Goal: Navigation & Orientation: Find specific page/section

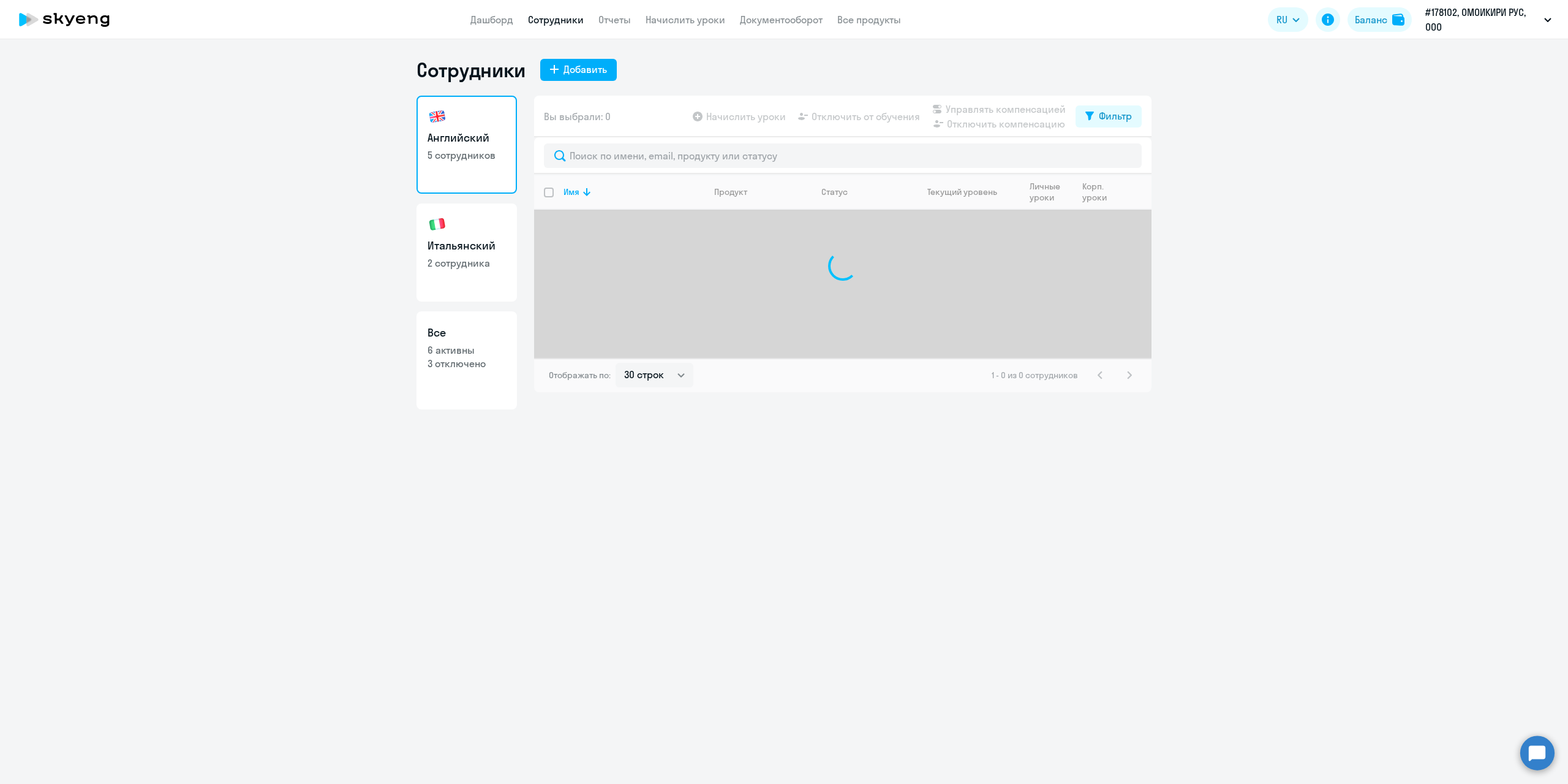
select select "30"
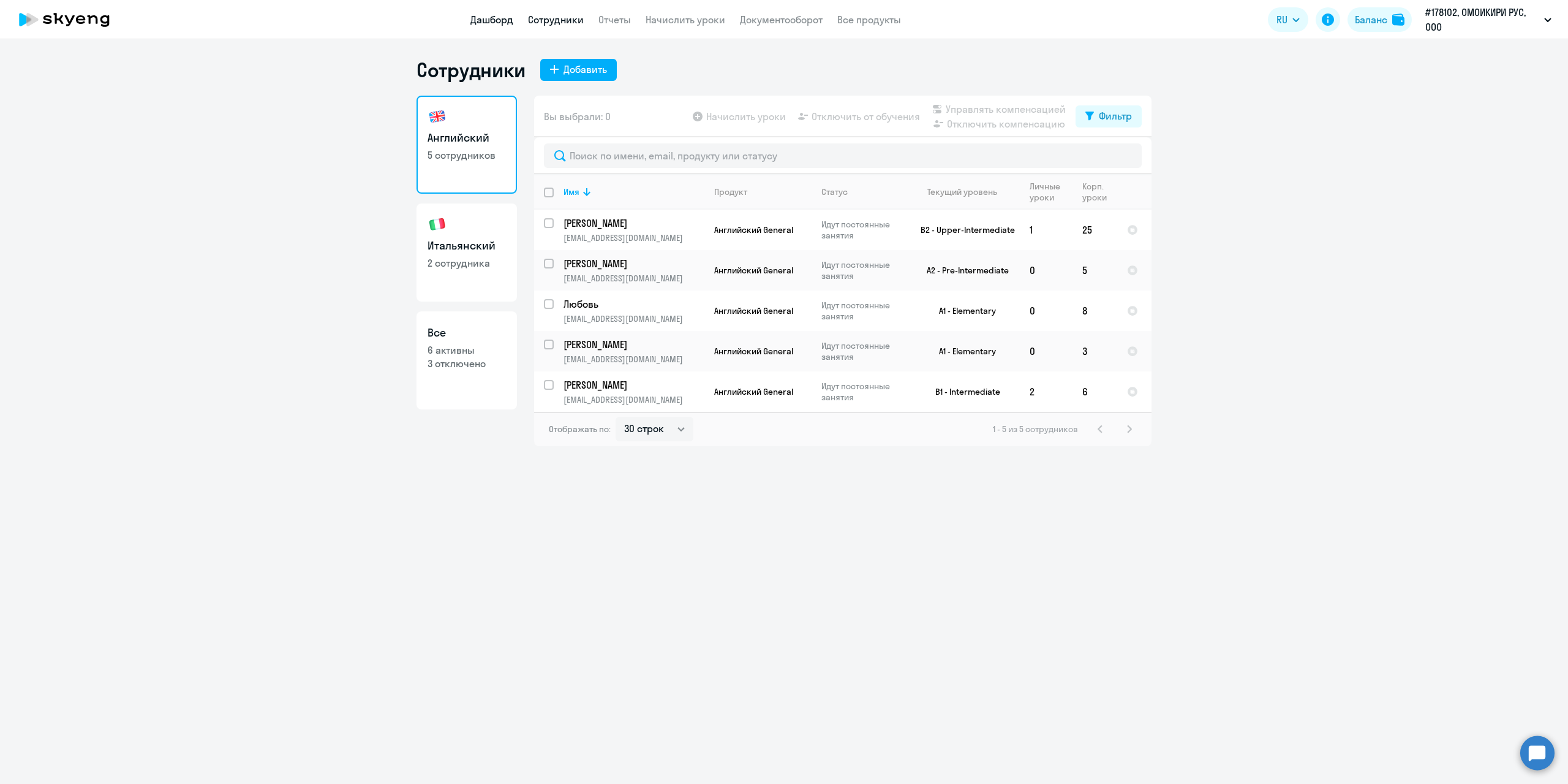
click at [492, 24] on link "Дашборд" at bounding box center [492, 20] width 43 height 13
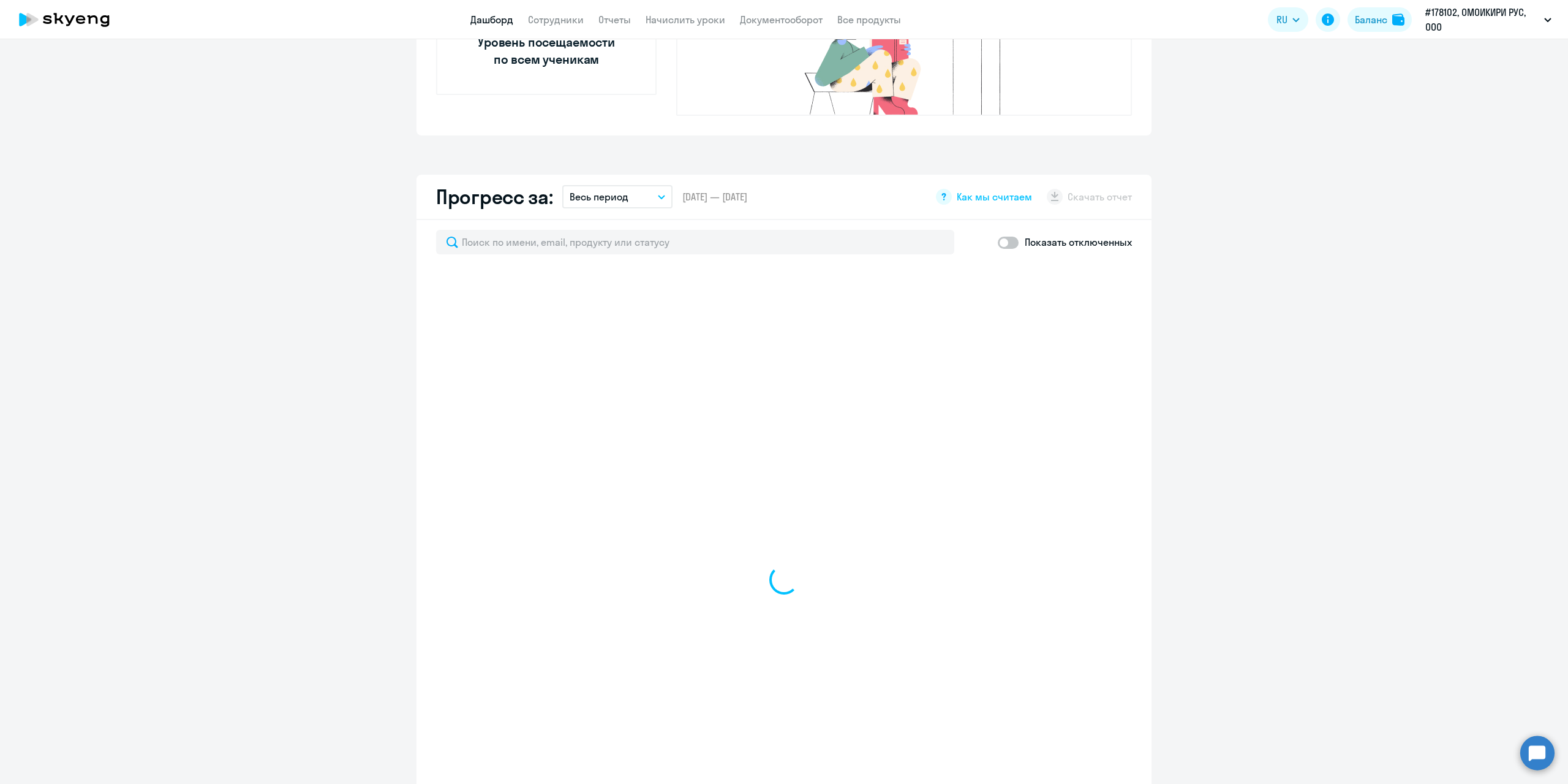
scroll to position [612, 0]
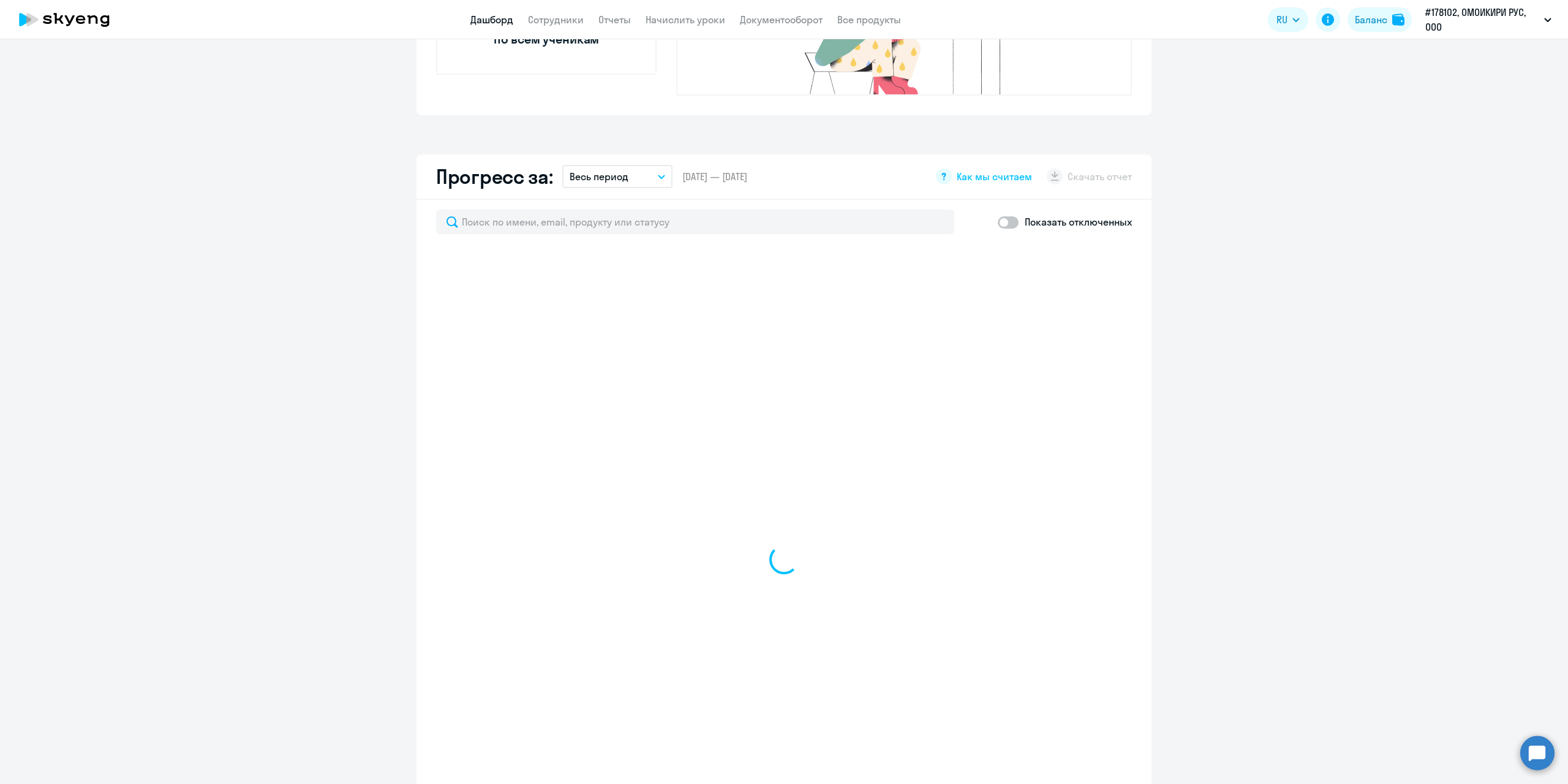
select select "30"
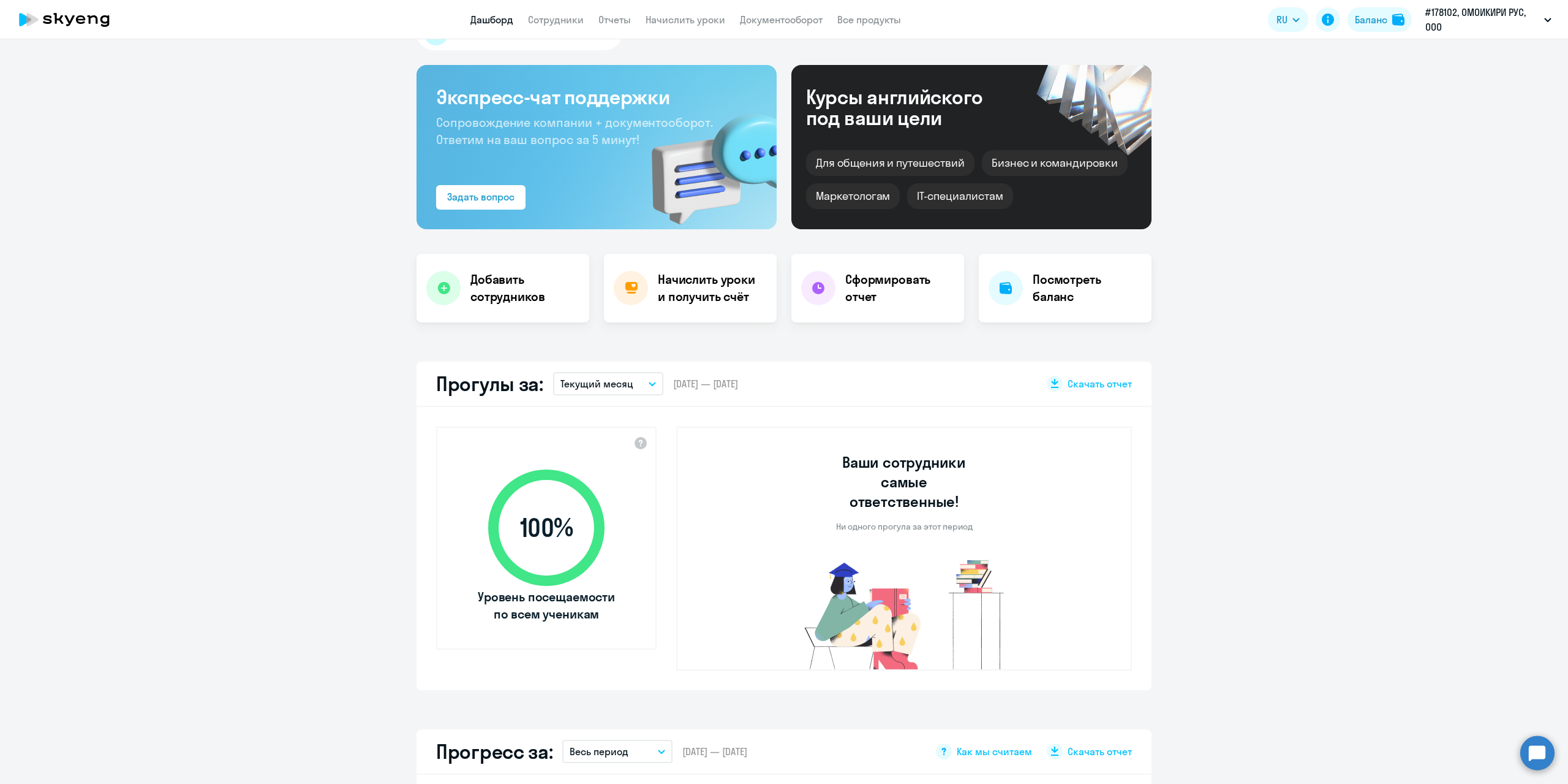
scroll to position [0, 0]
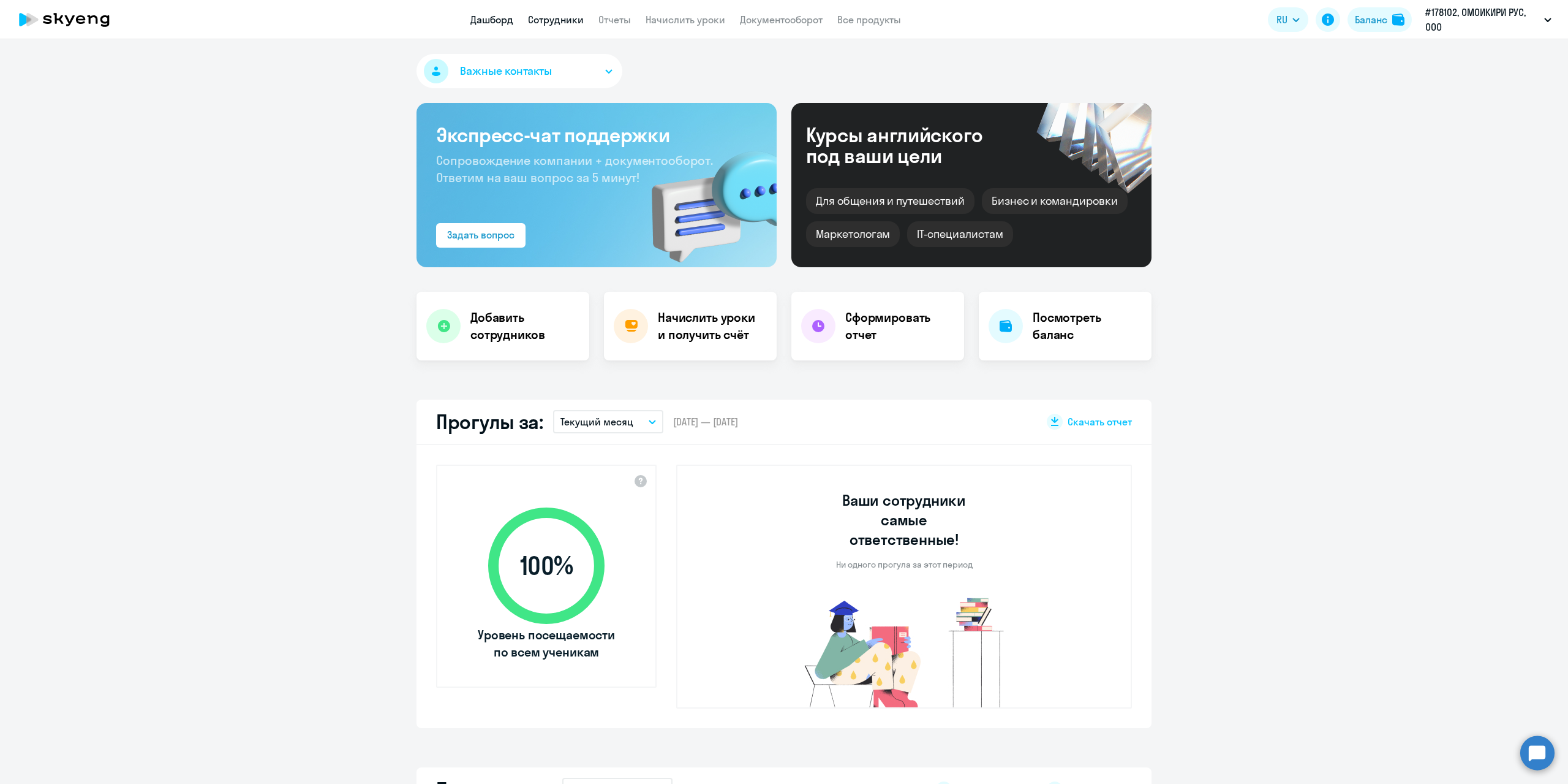
click at [557, 23] on link "Сотрудники" at bounding box center [555, 20] width 56 height 13
select select "30"
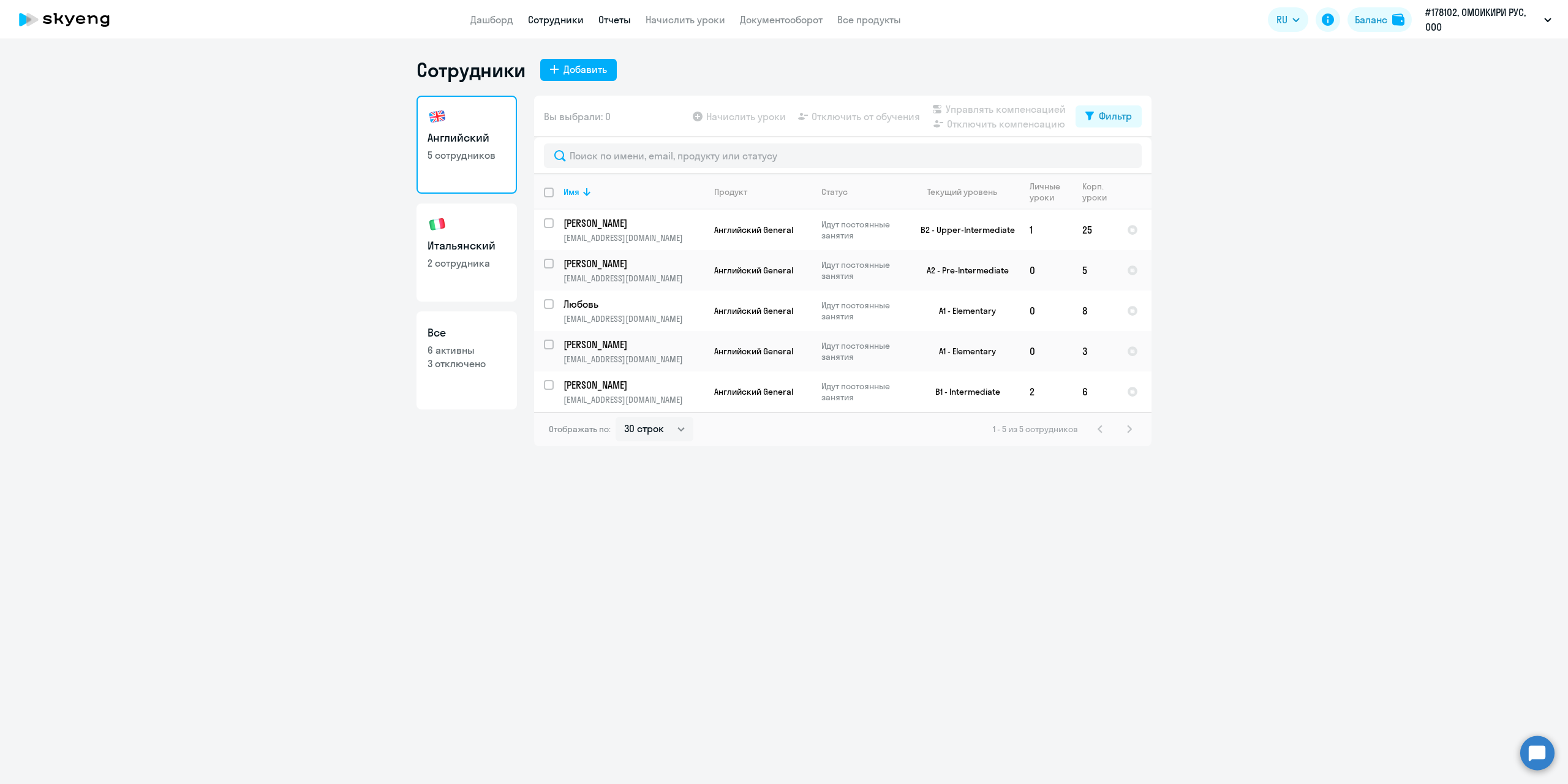
click at [604, 16] on link "Отчеты" at bounding box center [614, 20] width 32 height 13
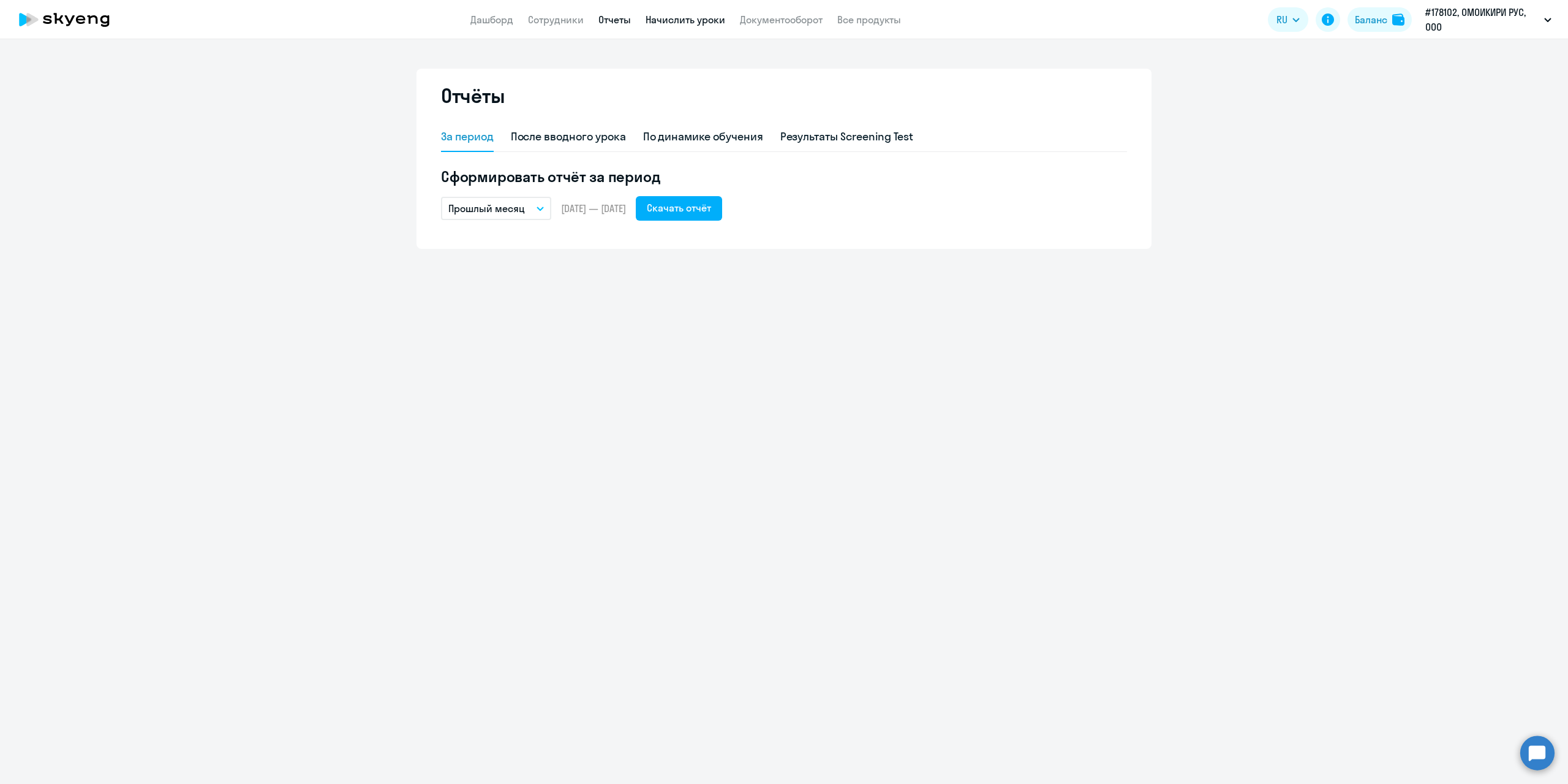
click at [699, 17] on link "Начислить уроки" at bounding box center [686, 20] width 80 height 13
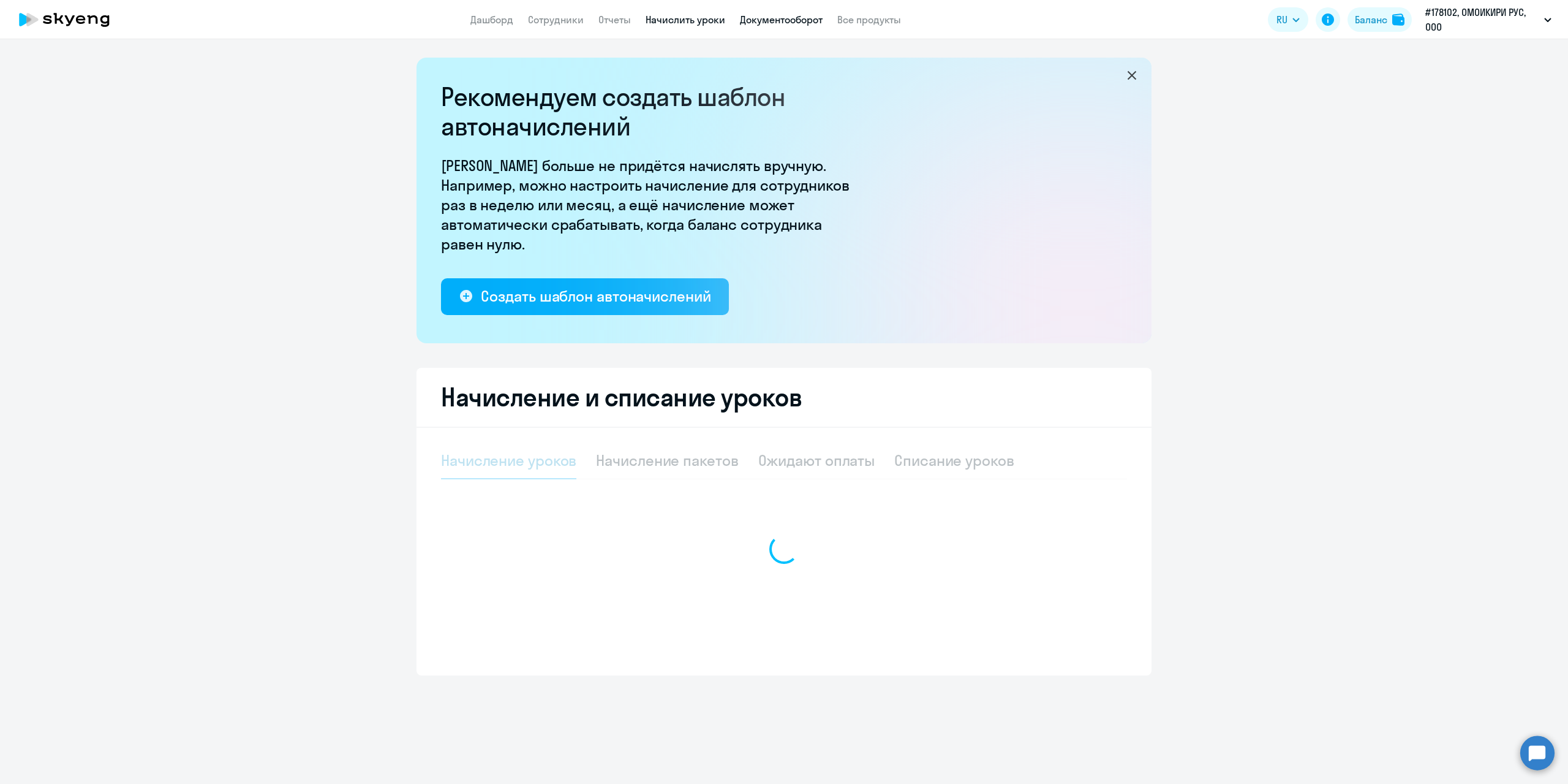
select select "10"
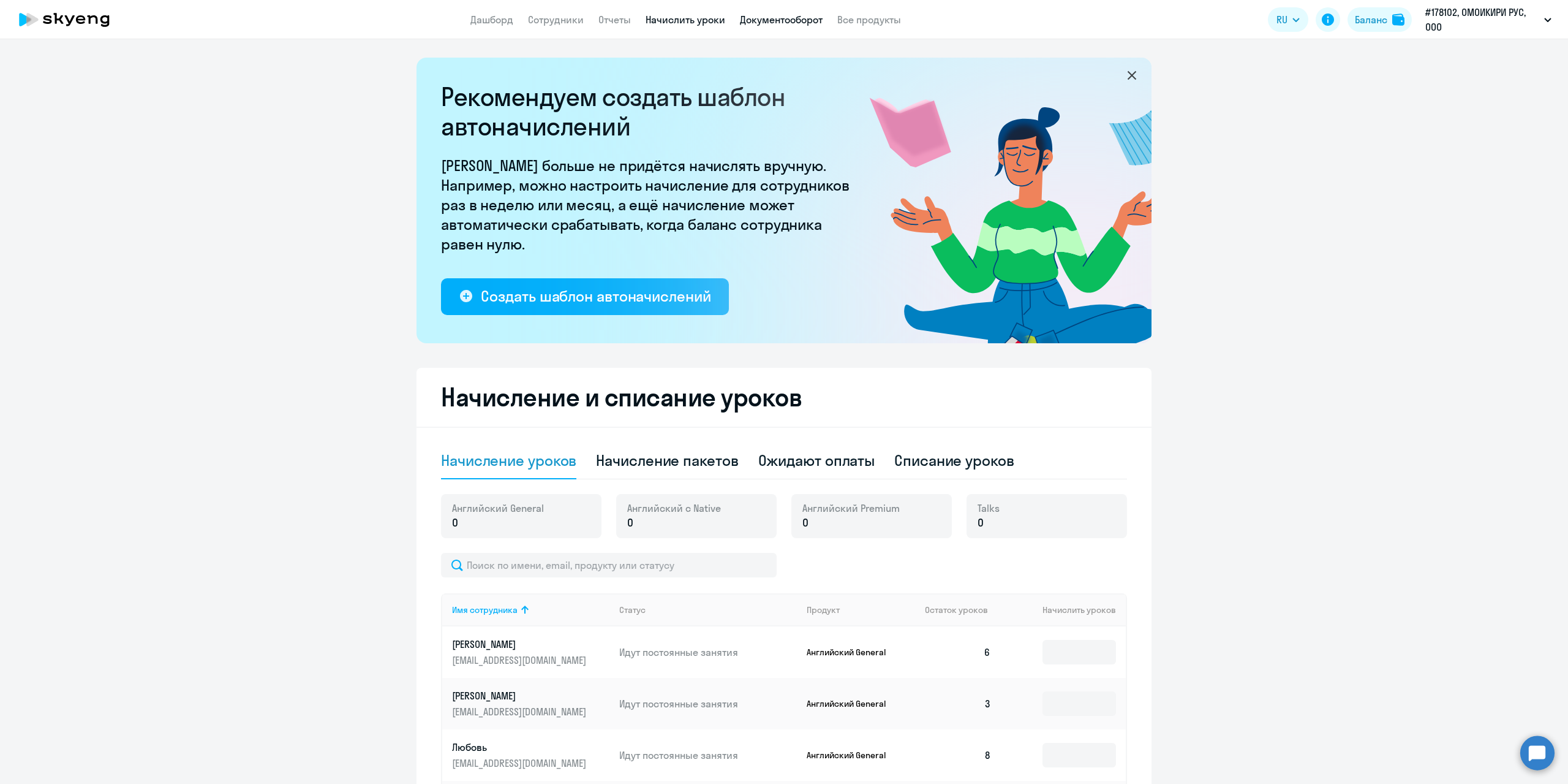
click at [771, 21] on link "Документооборот" at bounding box center [781, 20] width 83 height 13
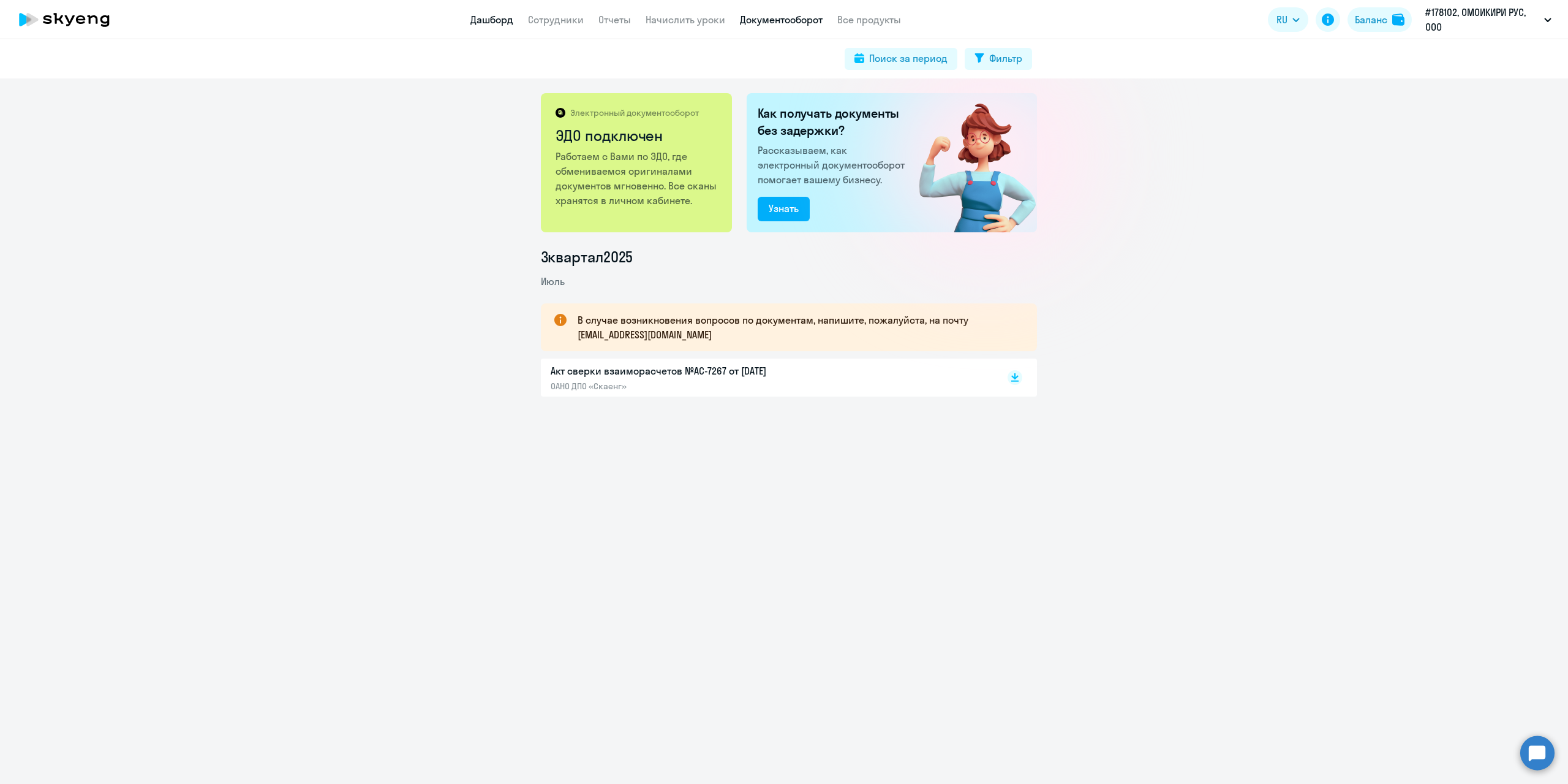
click at [478, 23] on link "Дашборд" at bounding box center [492, 20] width 43 height 13
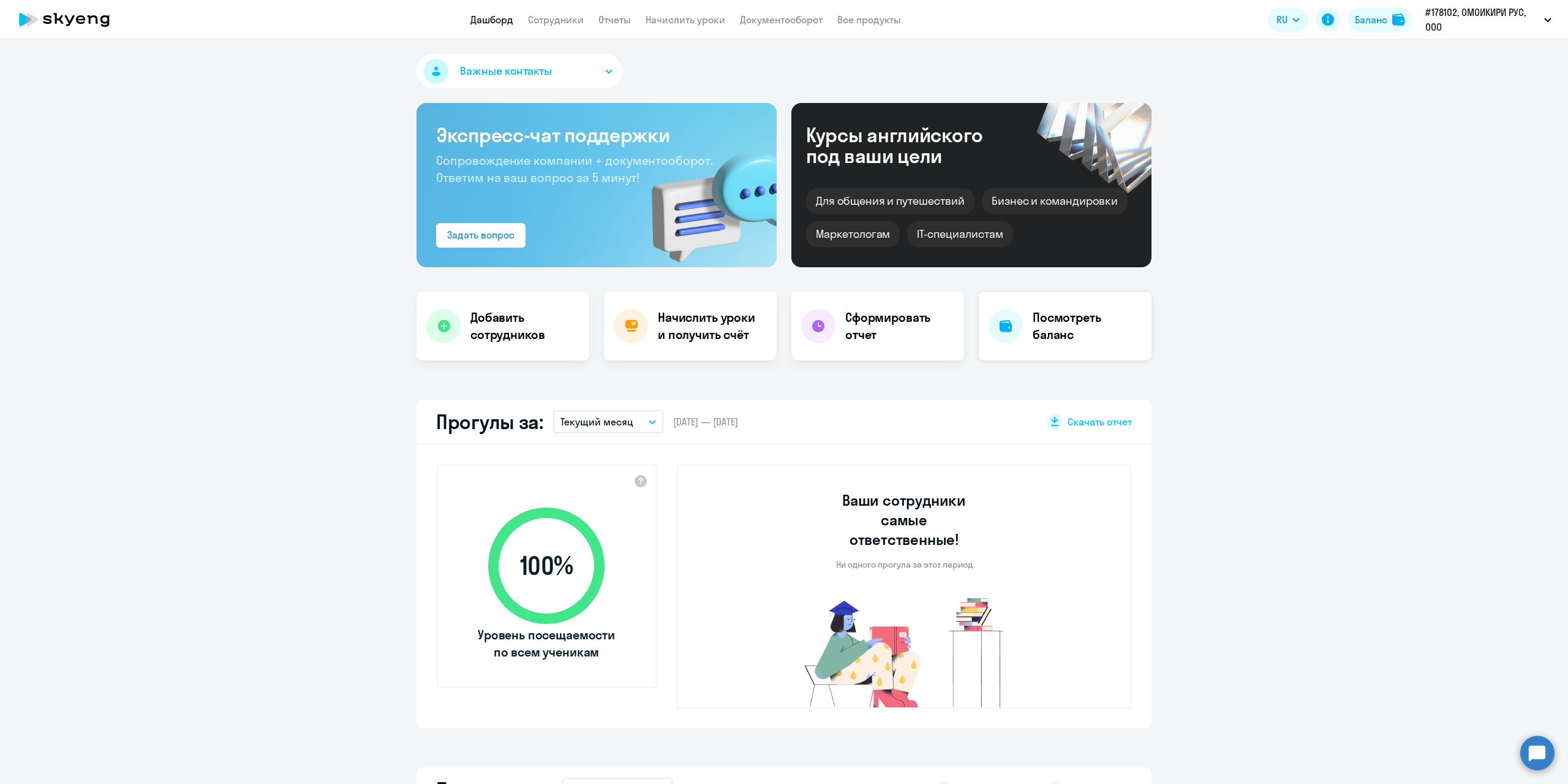
click at [1058, 323] on h4 "Посмотреть баланс" at bounding box center [1087, 326] width 109 height 34
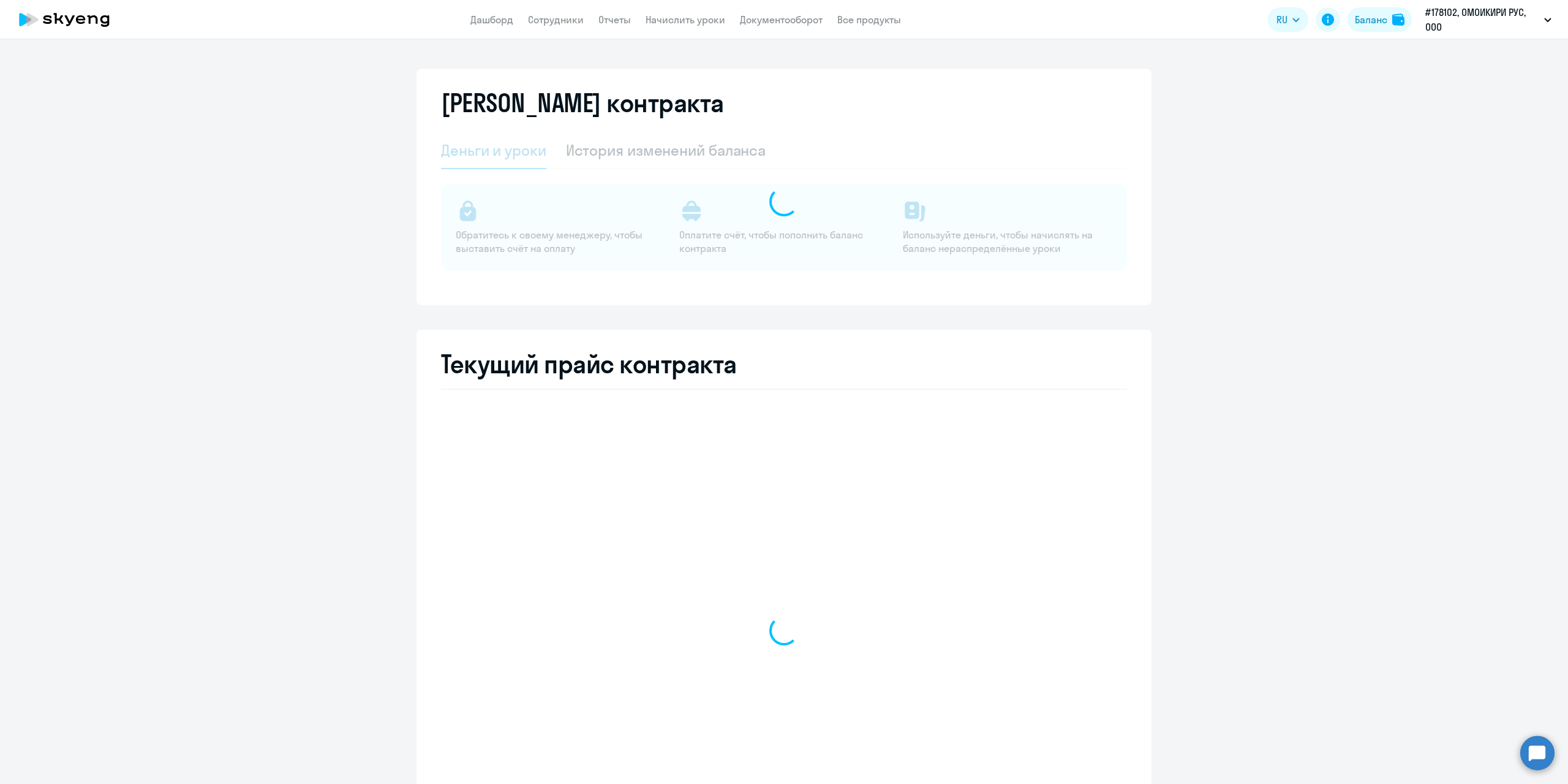
select select "english_adult_not_native_speaker"
